Goal: Transaction & Acquisition: Purchase product/service

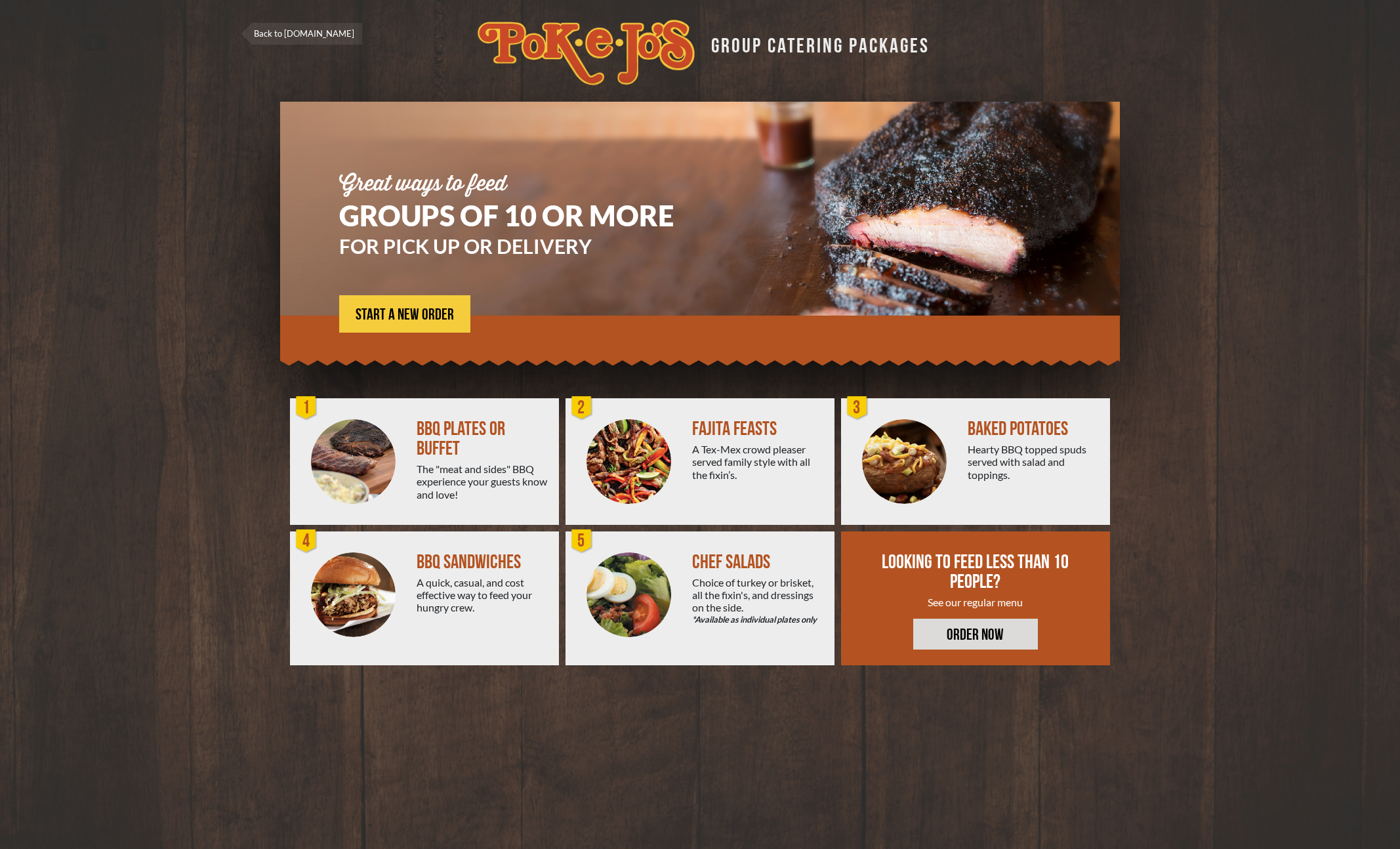
click at [753, 428] on div "FAJITA FEASTS" at bounding box center [758, 428] width 132 height 20
click at [399, 309] on span "START A NEW ORDER" at bounding box center [405, 315] width 98 height 16
click at [435, 315] on span "START A NEW ORDER" at bounding box center [405, 315] width 98 height 16
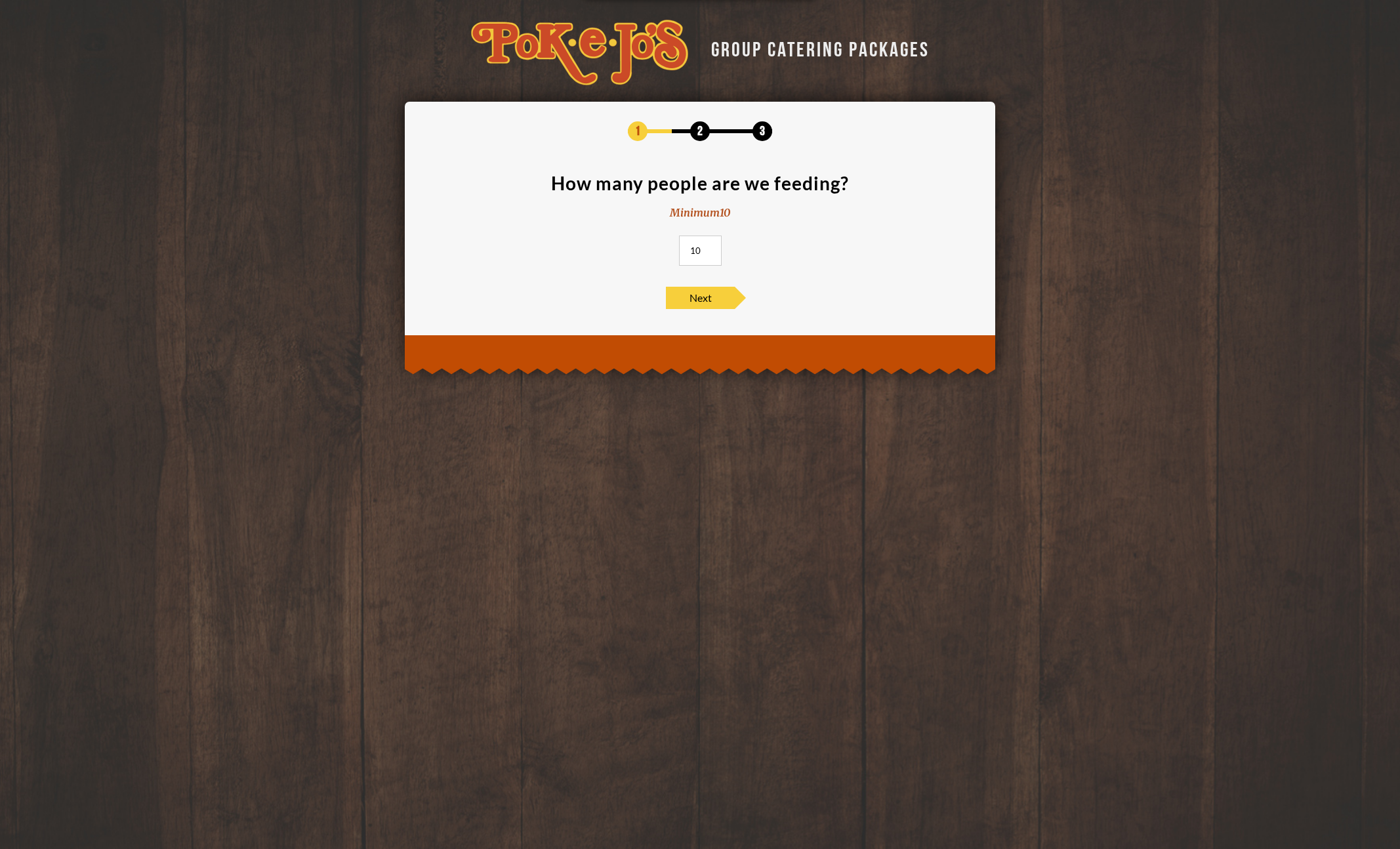
click at [695, 254] on input "10" at bounding box center [701, 251] width 43 height 30
type input "60"
click at [708, 300] on span "Next" at bounding box center [700, 298] width 69 height 22
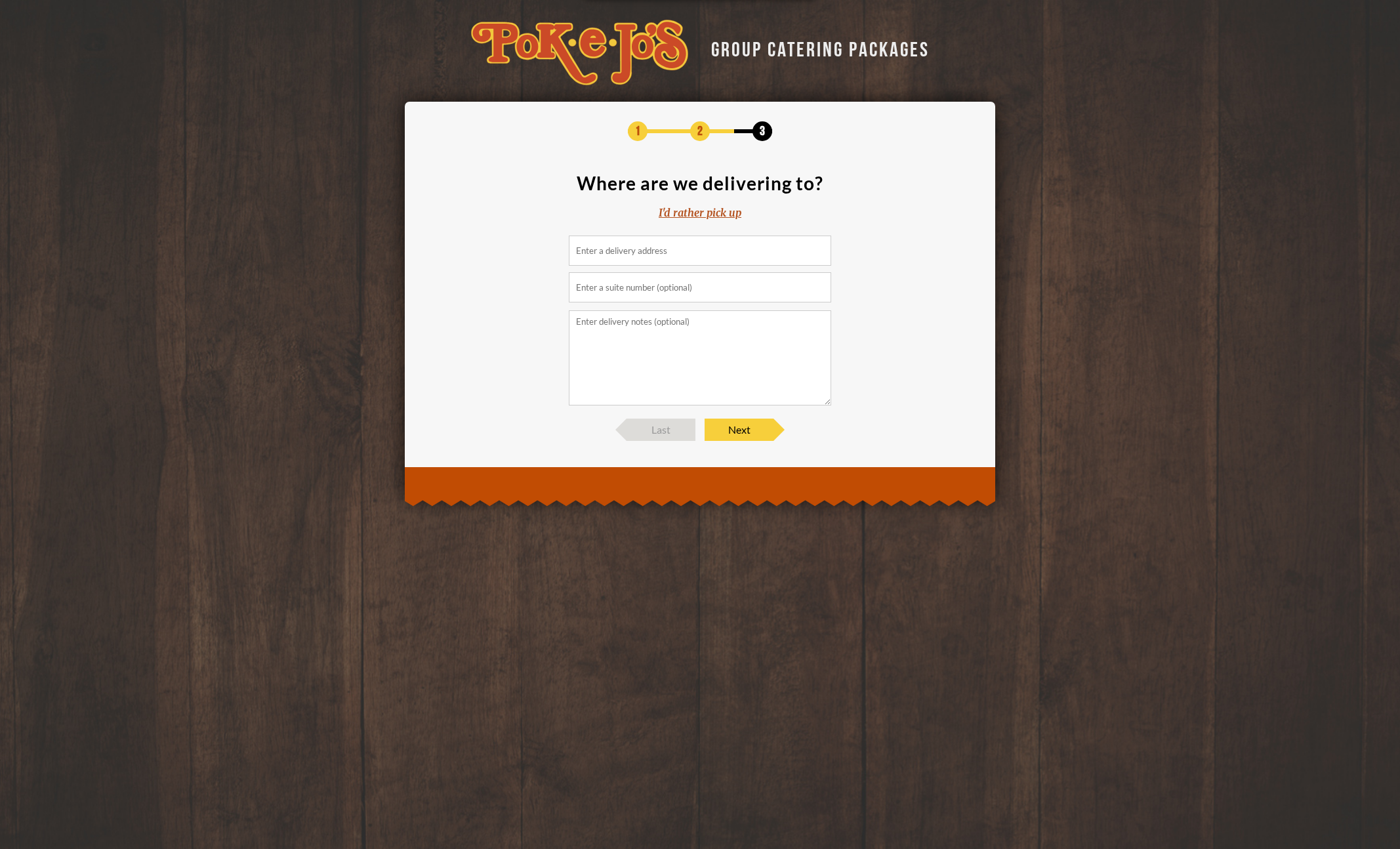
click at [609, 240] on input at bounding box center [700, 251] width 263 height 30
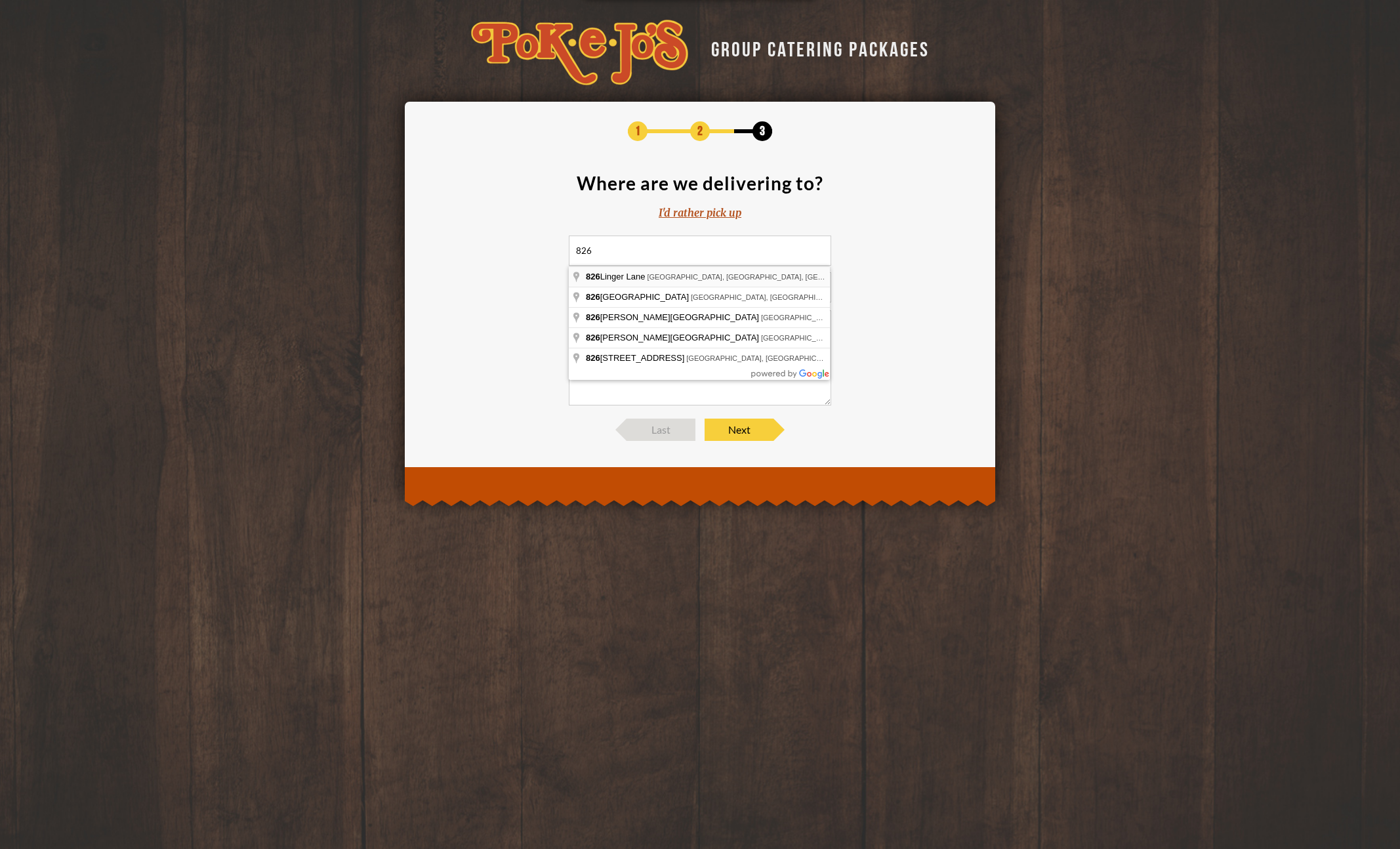
type input "[STREET_ADDRESS]"
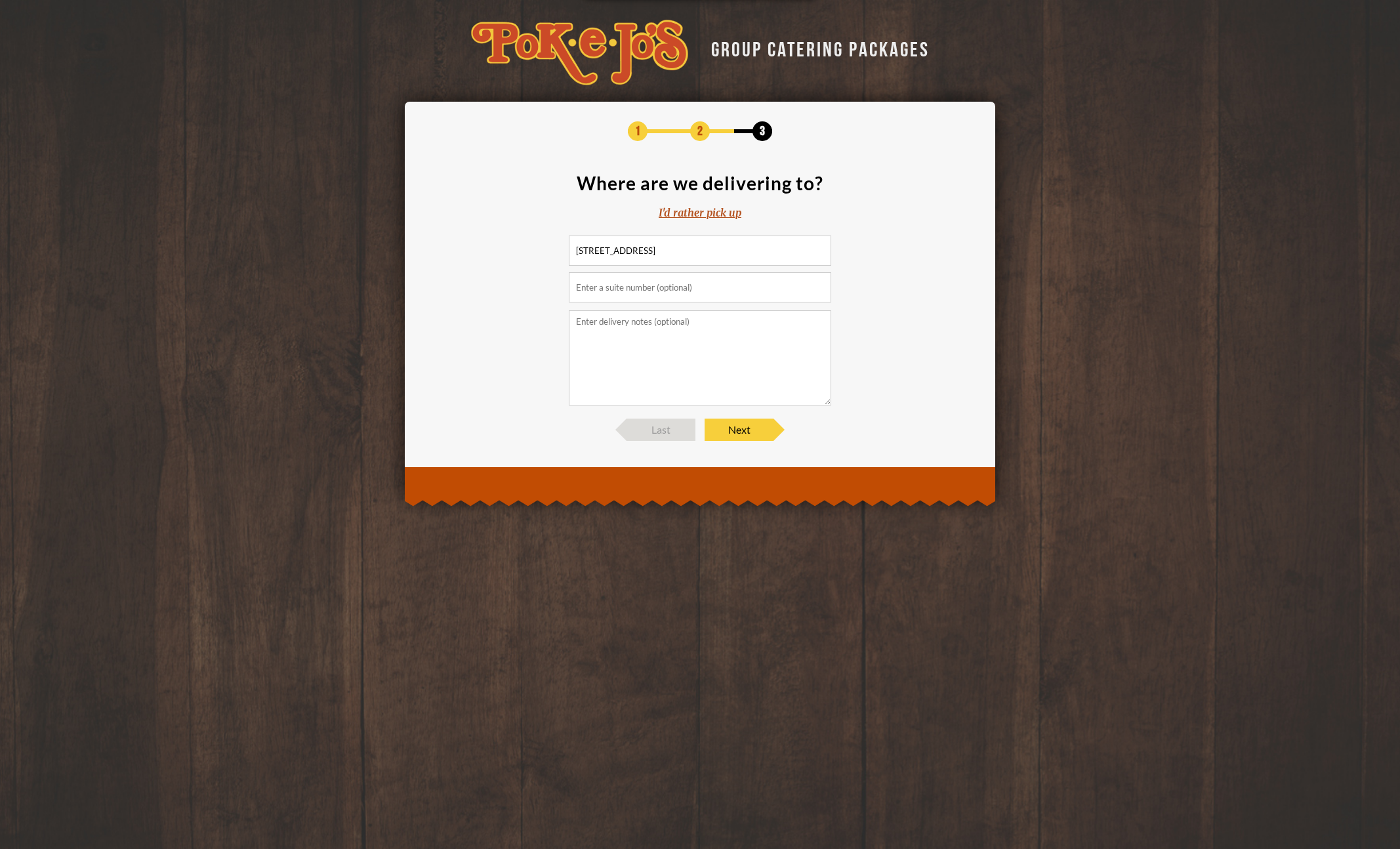
click at [644, 285] on input "text" at bounding box center [700, 287] width 263 height 30
click at [737, 425] on span "Next" at bounding box center [739, 429] width 69 height 22
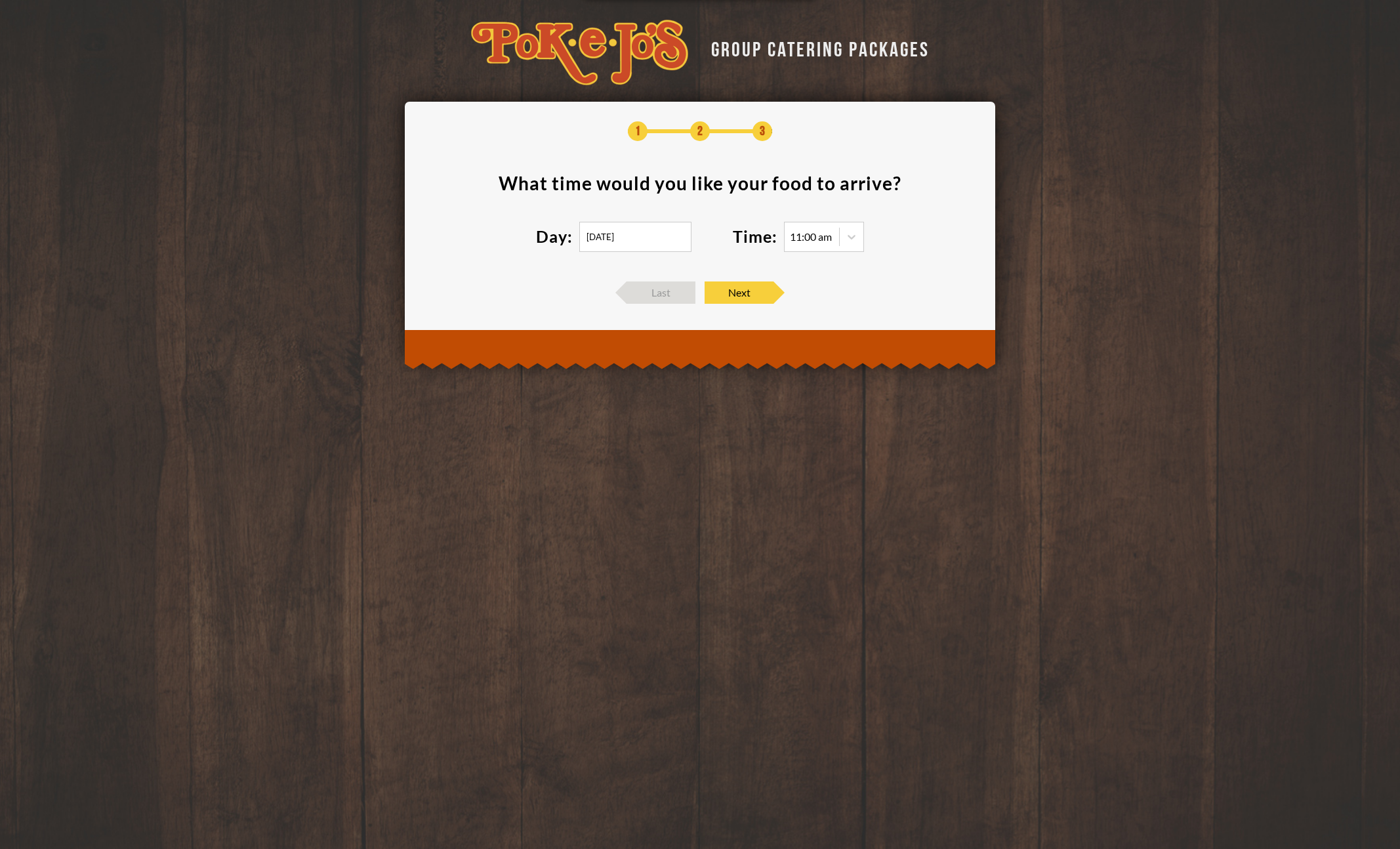
click at [653, 228] on input "[DATE]" at bounding box center [636, 236] width 112 height 30
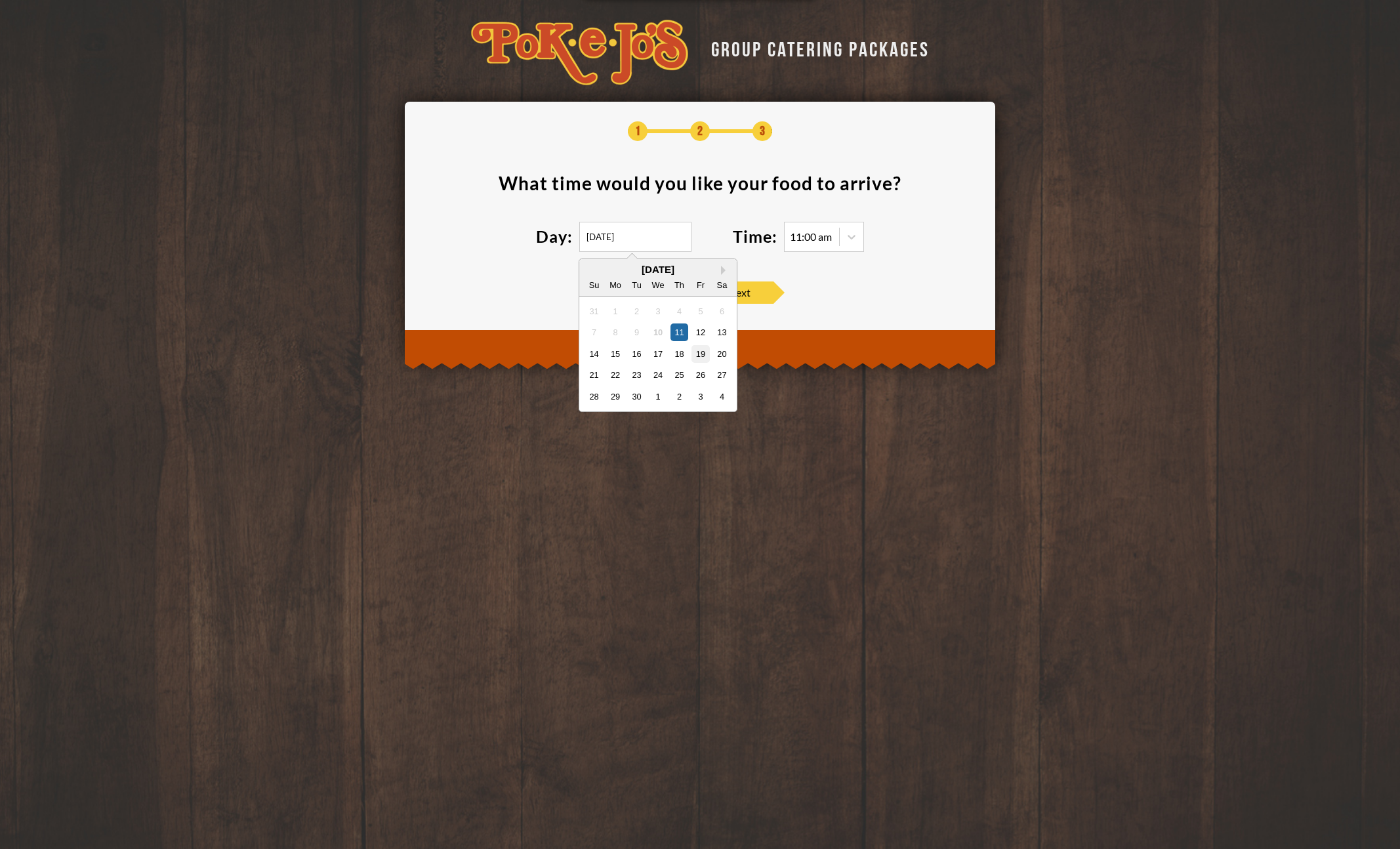
click at [705, 354] on div "19" at bounding box center [700, 353] width 17 height 17
type input "[DATE]"
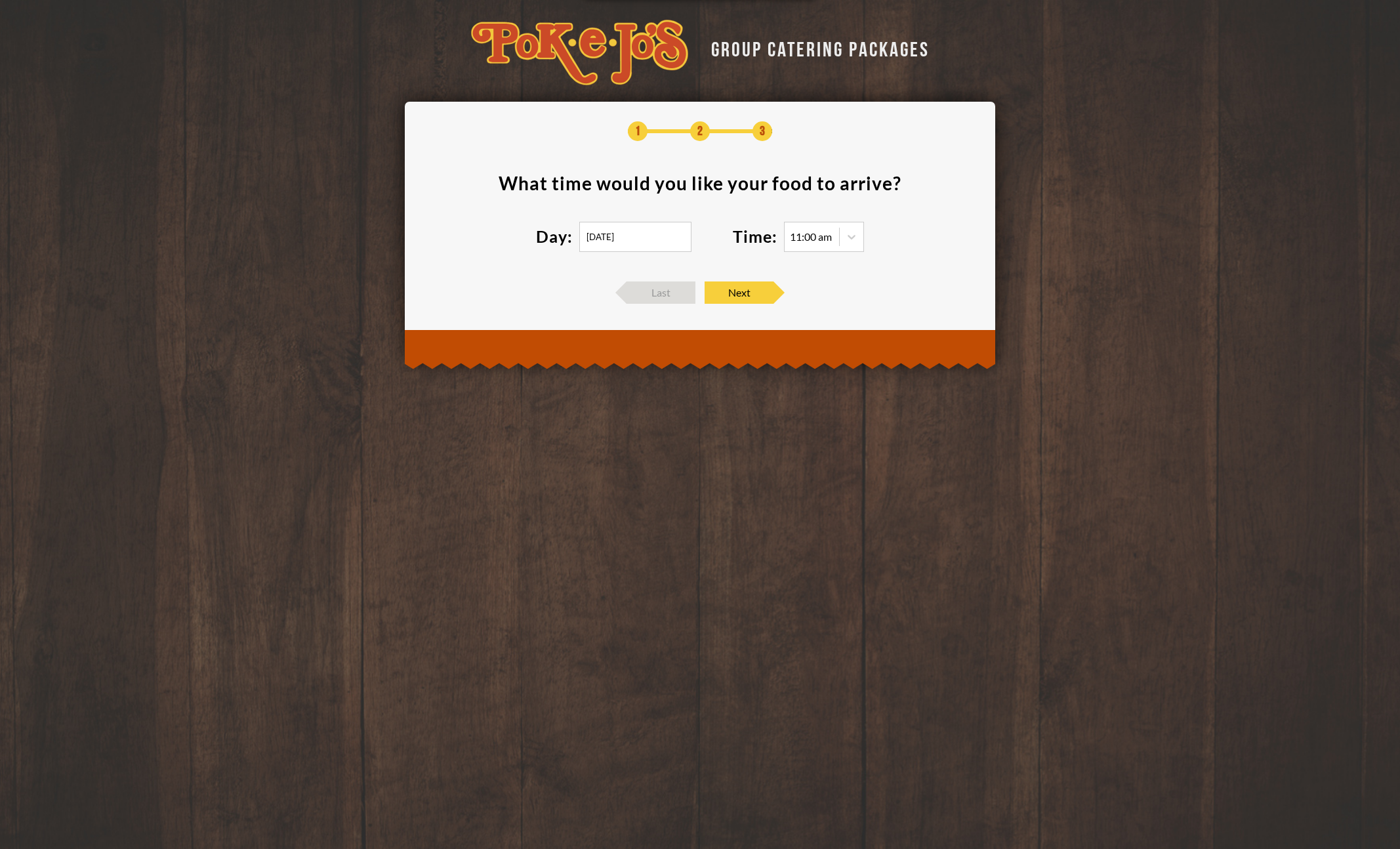
click at [845, 301] on footer "Last Next" at bounding box center [700, 292] width 551 height 22
click at [848, 231] on icon at bounding box center [852, 236] width 13 height 13
click at [936, 218] on section "What time would you like your food to arrive ? Day: [DATE] Time: 11:00 am 11:00…" at bounding box center [700, 221] width 551 height 94
click at [740, 292] on span "Next" at bounding box center [739, 292] width 69 height 22
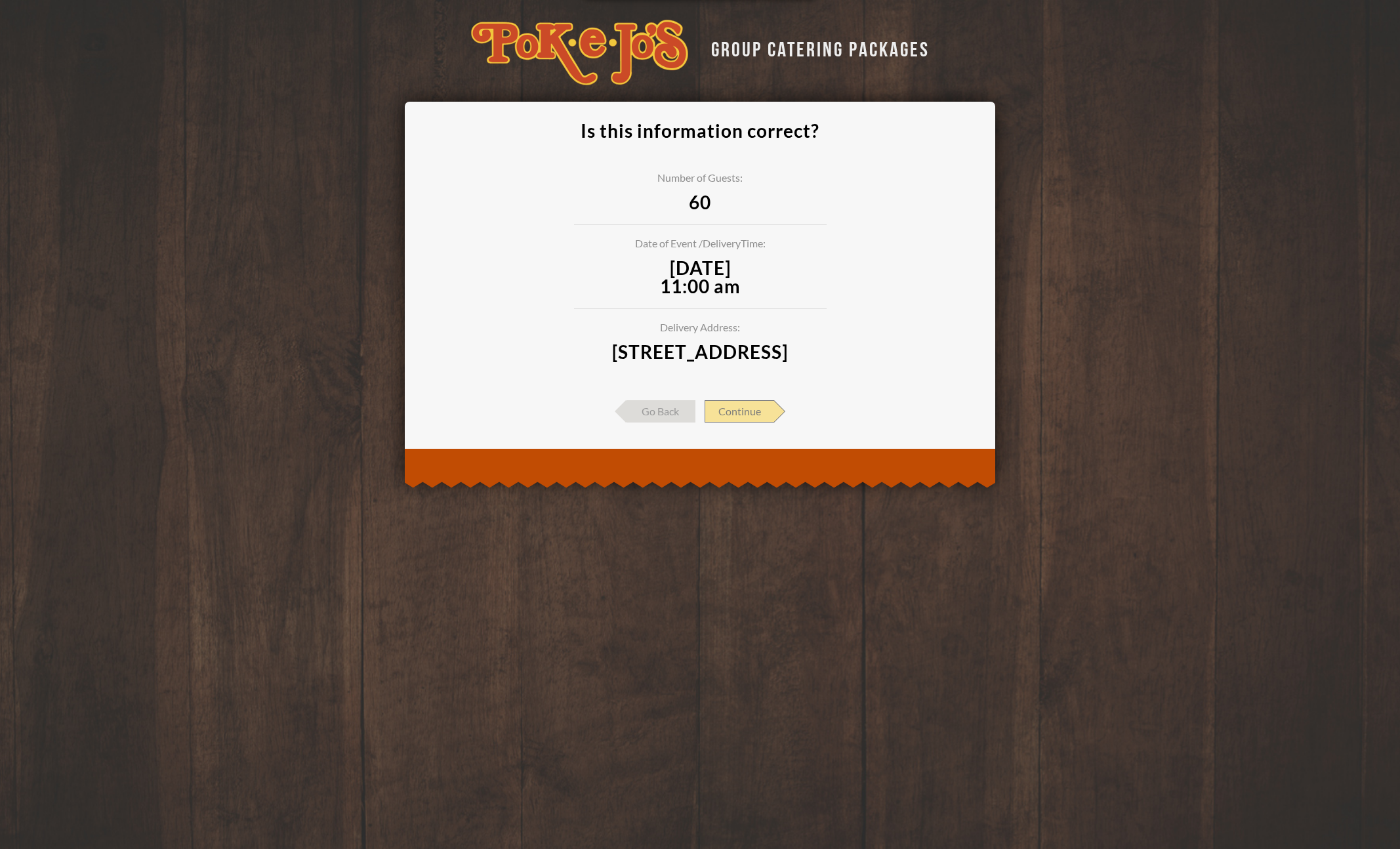
click at [745, 422] on span "Continue" at bounding box center [740, 411] width 70 height 22
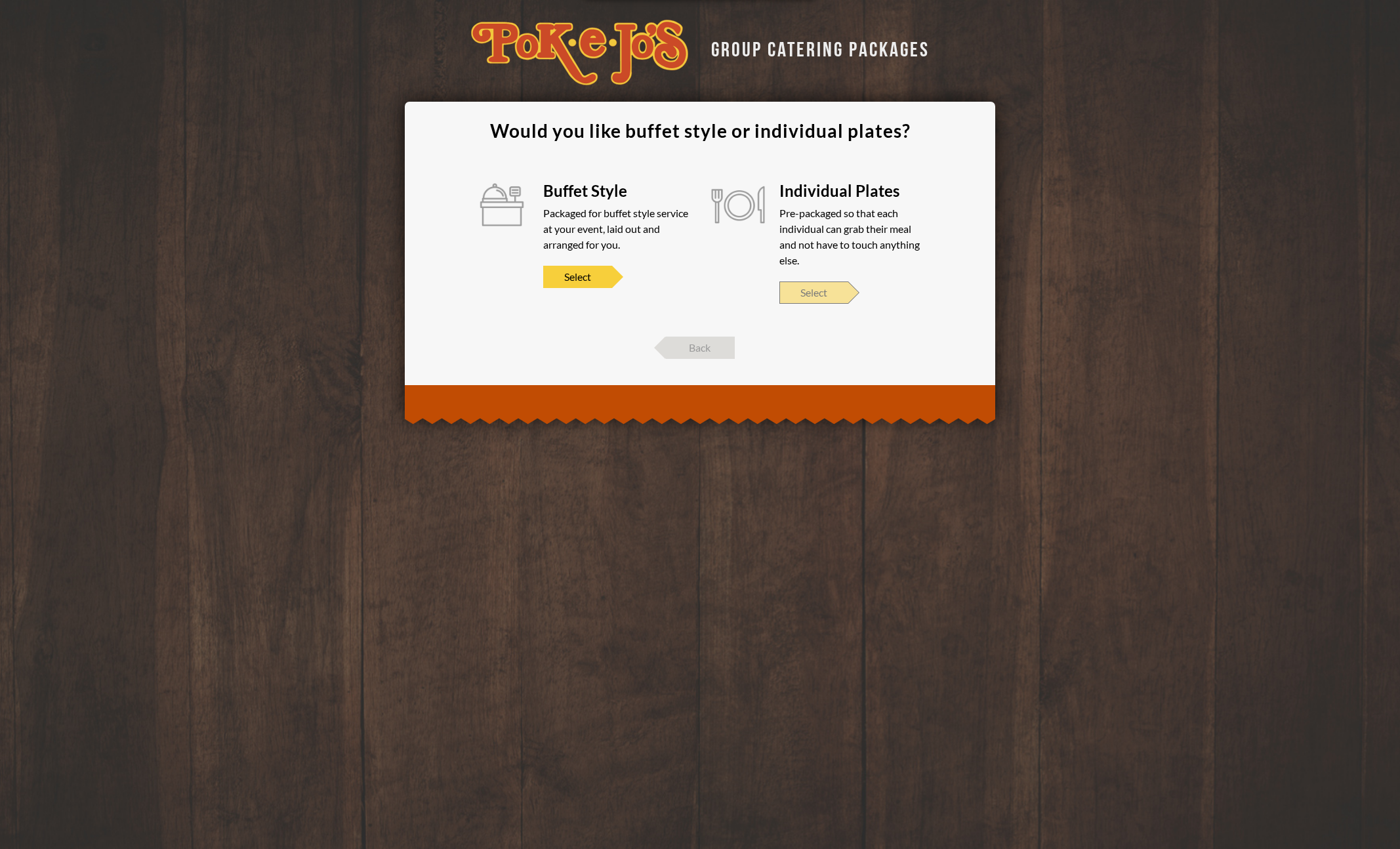
click at [807, 291] on span "Select" at bounding box center [814, 292] width 69 height 22
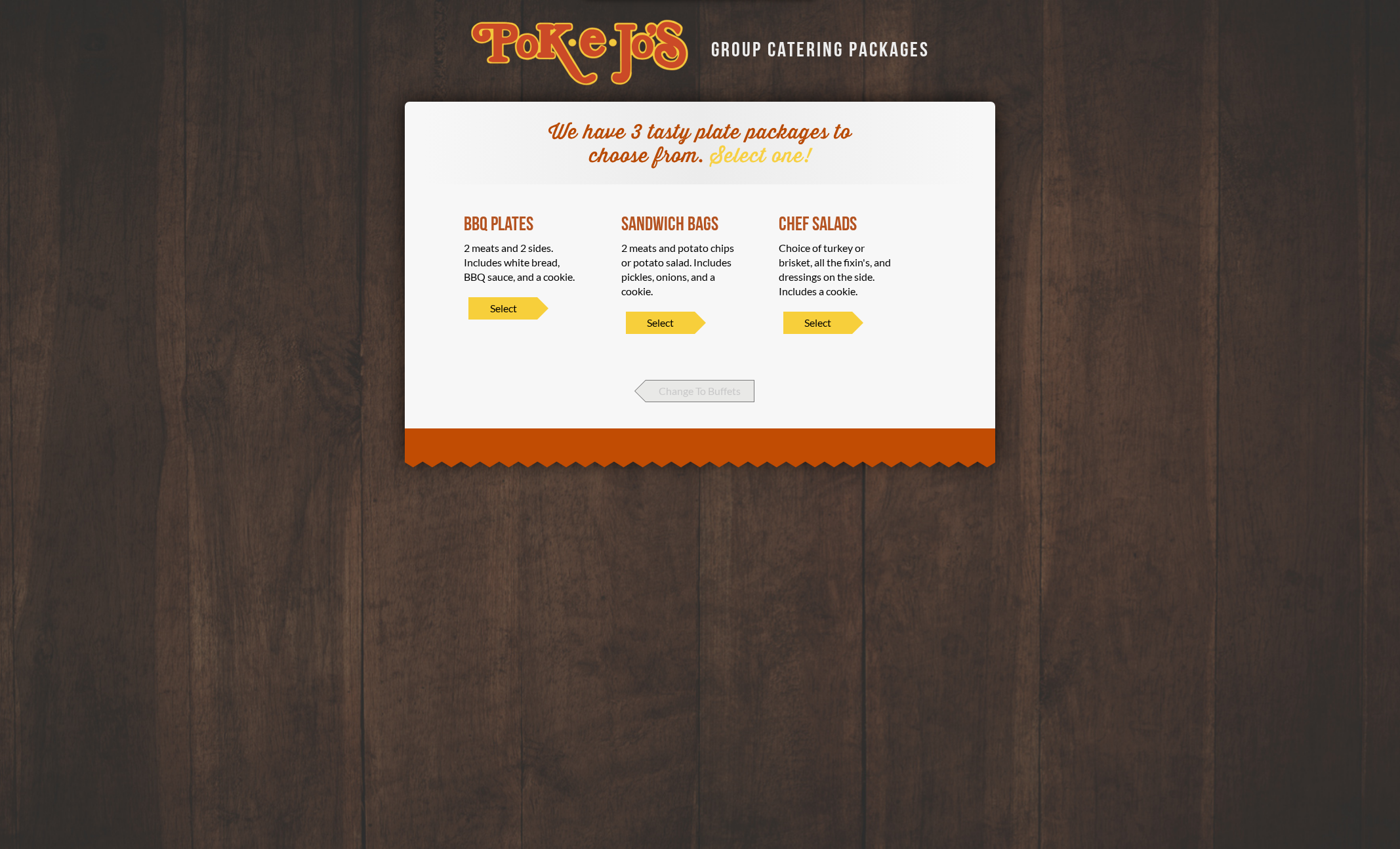
click at [648, 387] on span "Change To Buffets" at bounding box center [700, 391] width 109 height 22
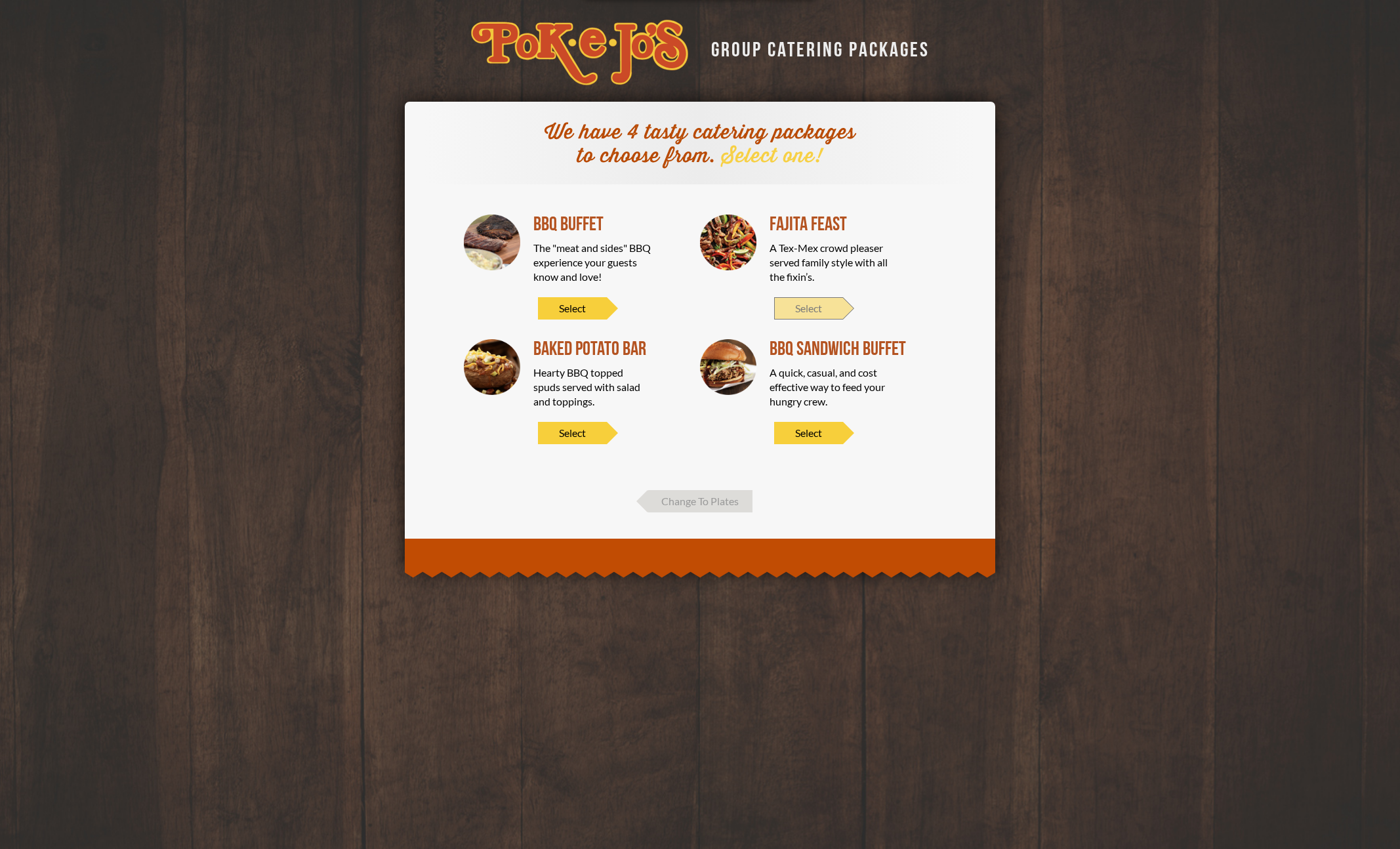
click at [812, 303] on span "Select" at bounding box center [808, 308] width 69 height 22
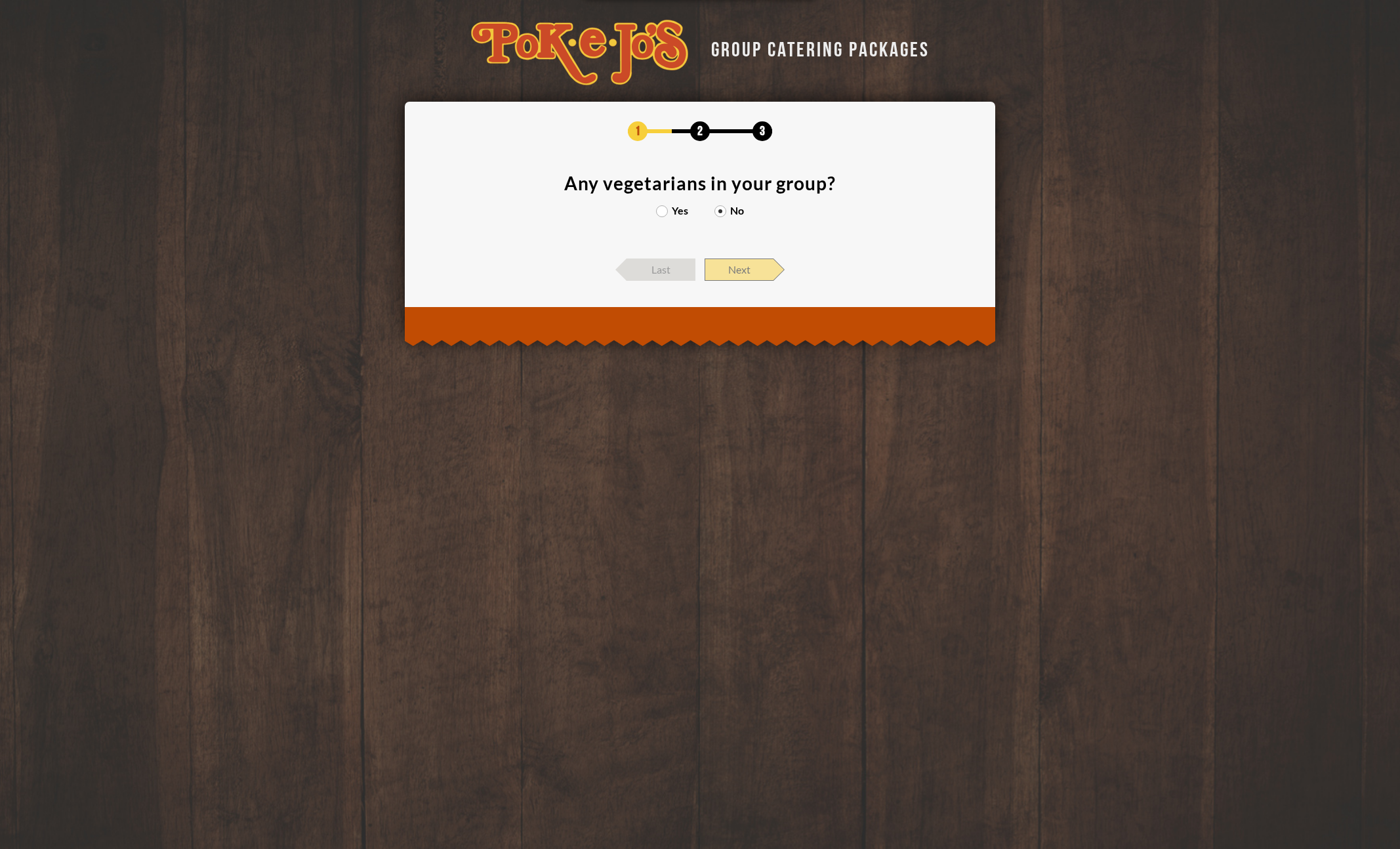
click at [734, 267] on span "Next" at bounding box center [739, 270] width 69 height 22
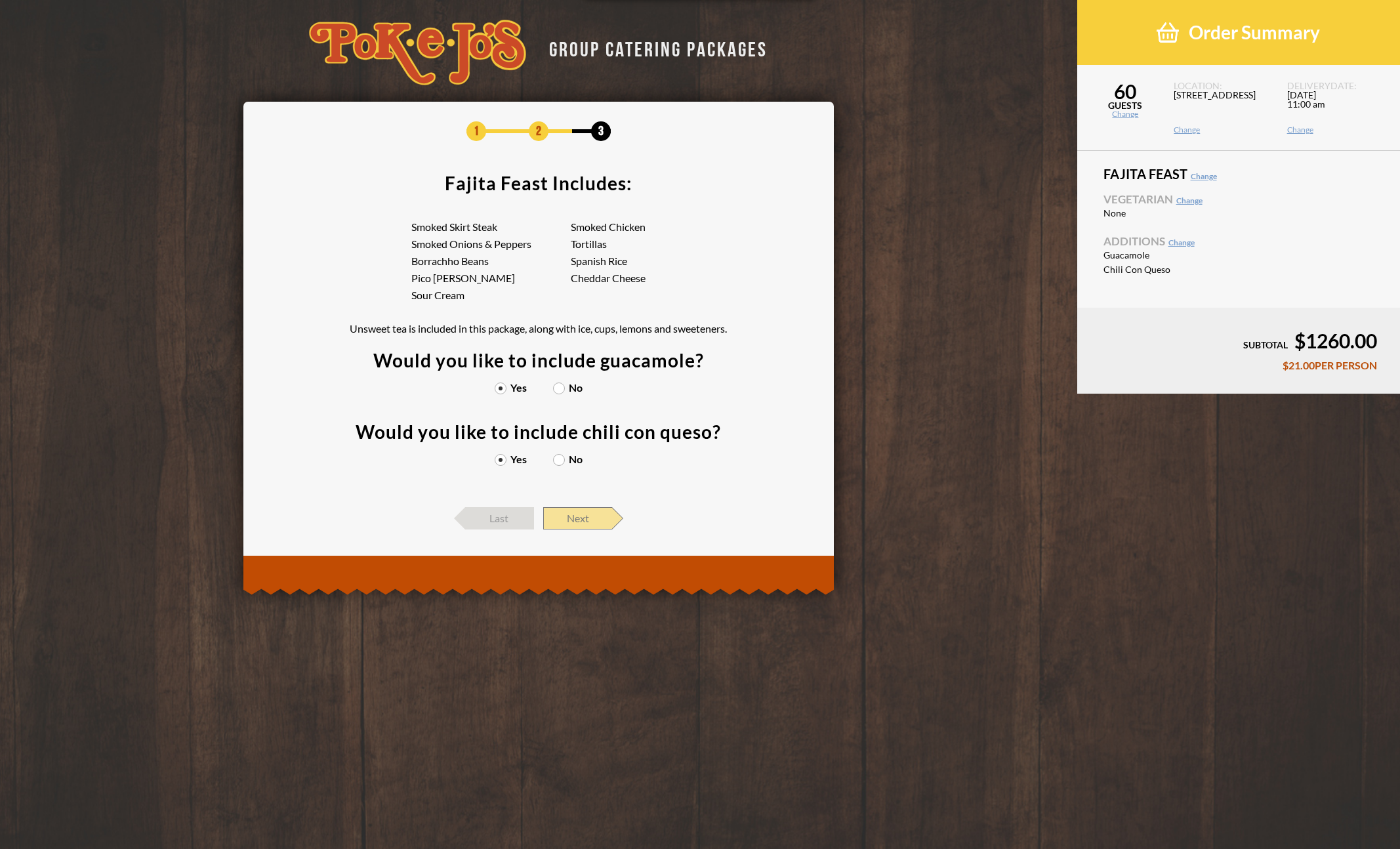
click at [581, 523] on span "Next" at bounding box center [577, 518] width 69 height 22
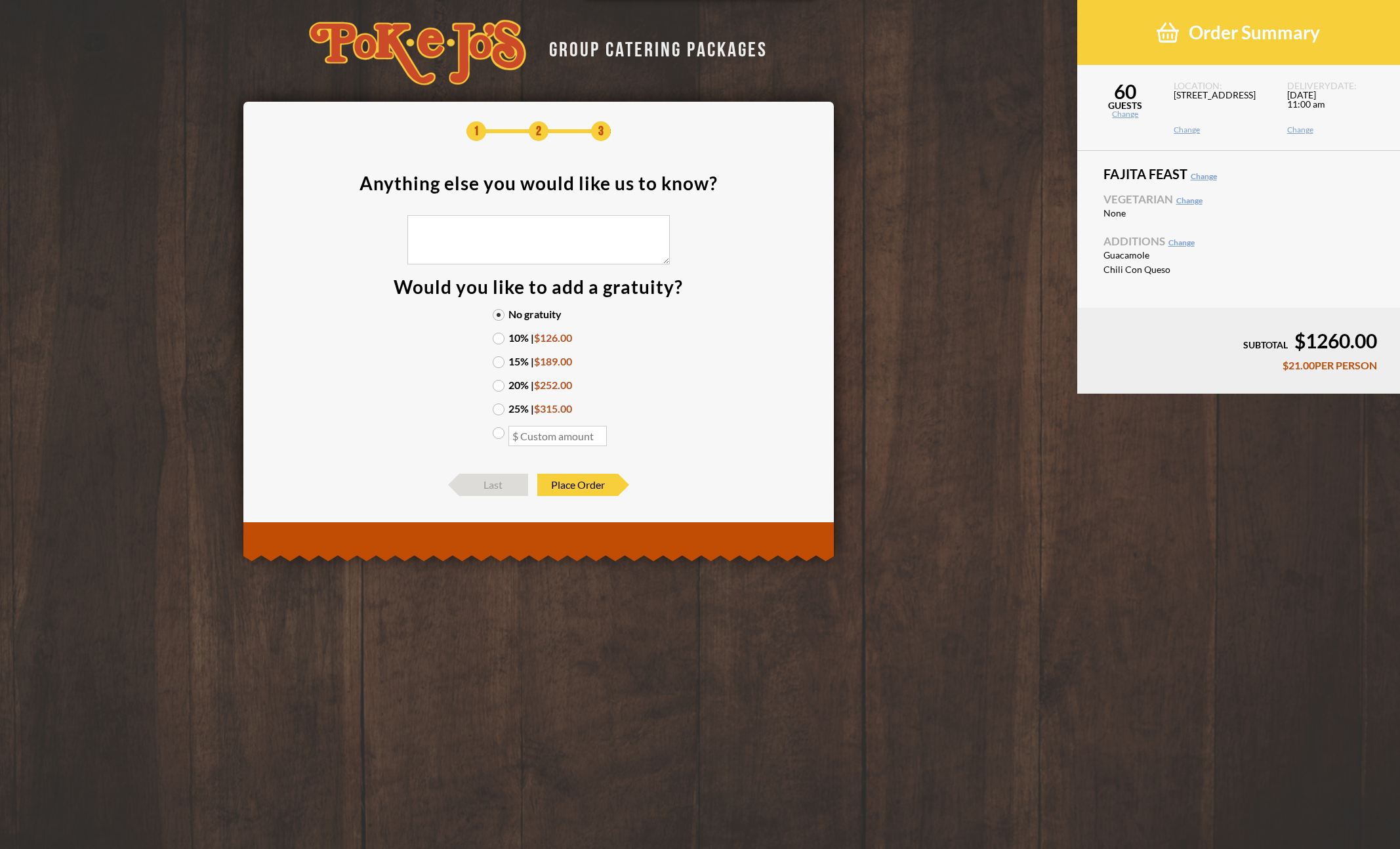
click at [501, 364] on label "15% | $189.00" at bounding box center [539, 360] width 92 height 10
click at [0, 0] on input "15% | $189.00" at bounding box center [0, 0] width 0 height 0
click at [591, 488] on span "Place Order" at bounding box center [577, 485] width 81 height 22
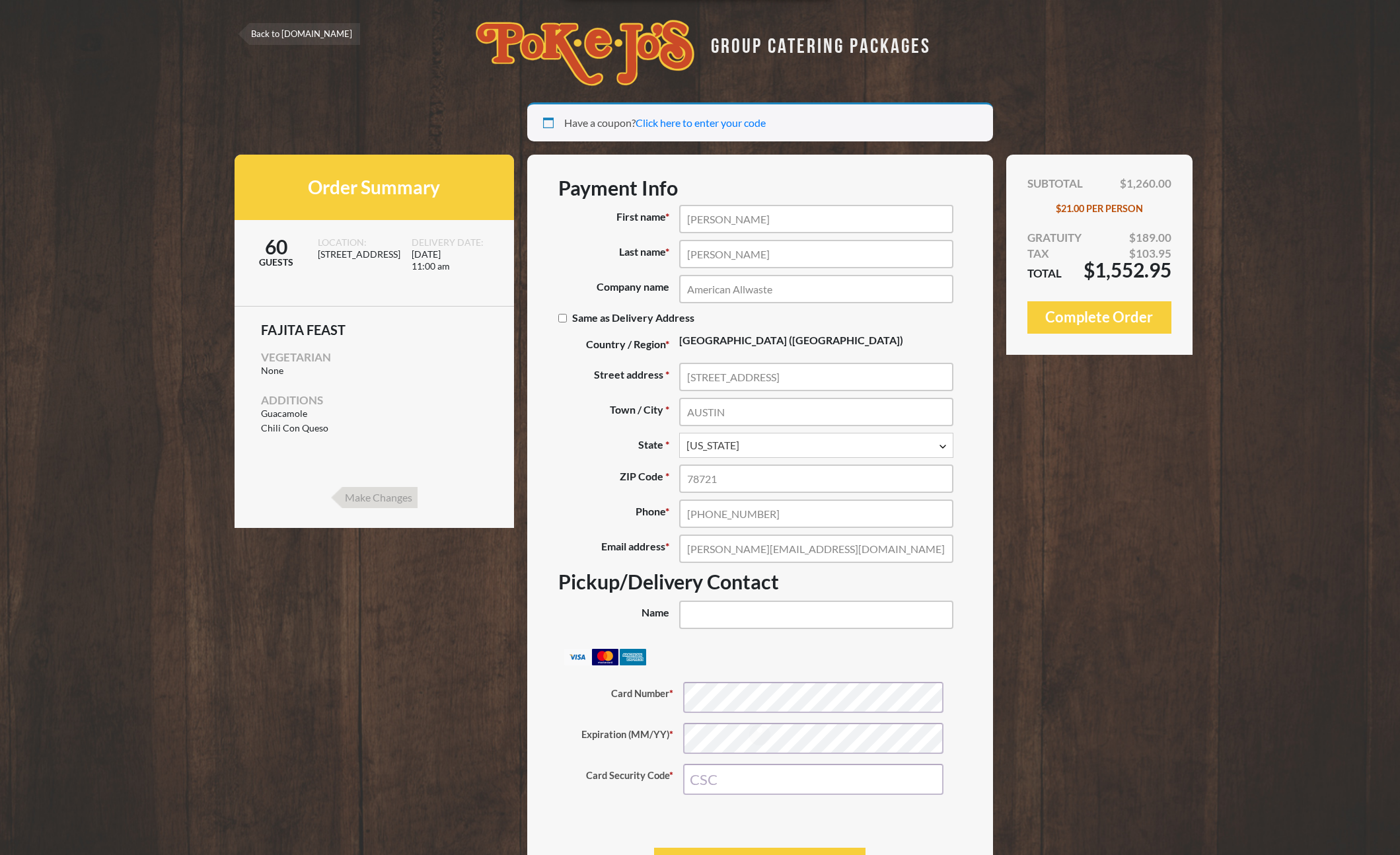
select select "TX"
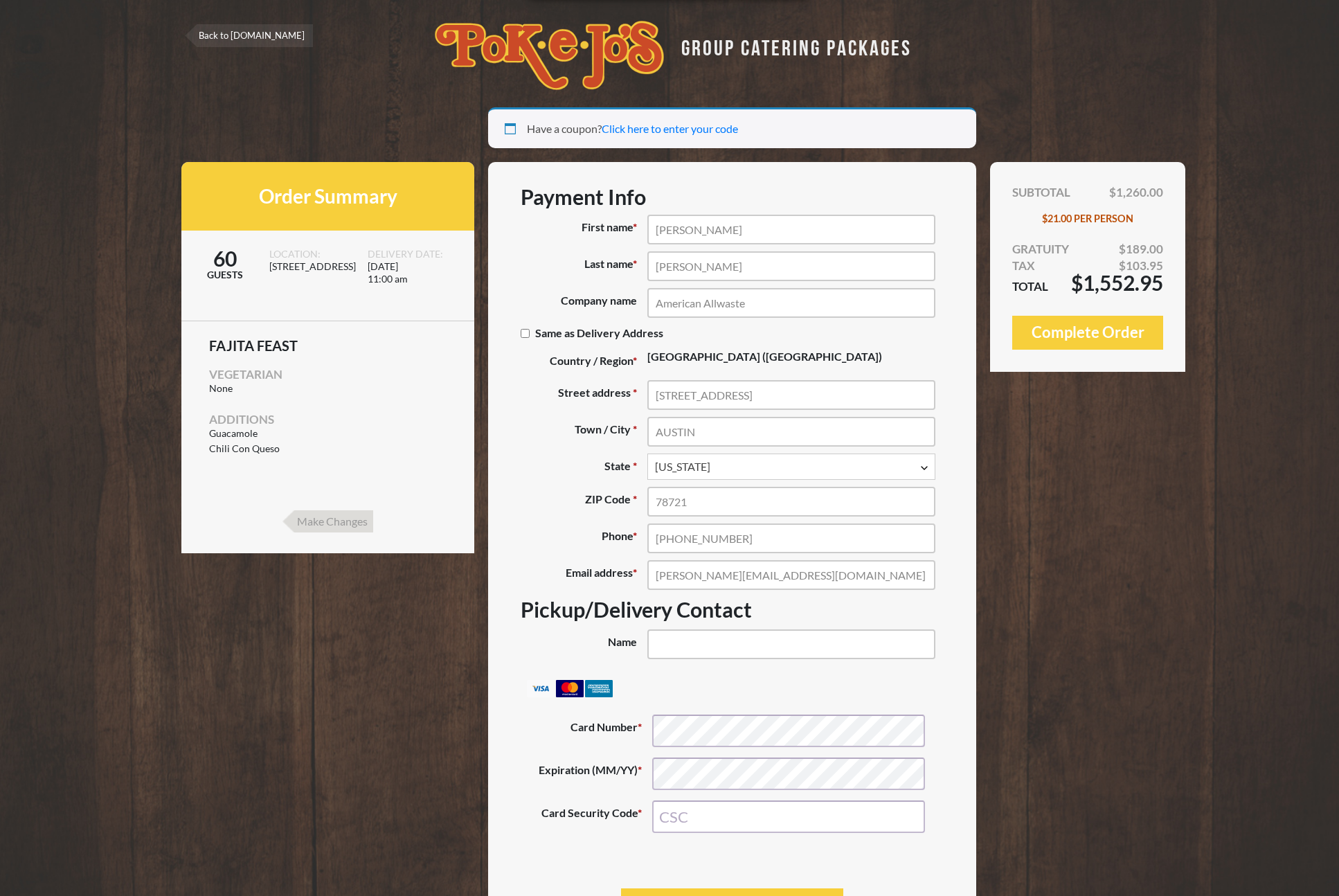
drag, startPoint x: 1236, startPoint y: 310, endPoint x: 1253, endPoint y: 302, distance: 18.8
click at [1236, 310] on section "Your session is about to expire in 5:00 Extend Have a coupon? Click here to ent…" at bounding box center [669, 543] width 1339 height 872
